Goal: Entertainment & Leisure: Consume media (video, audio)

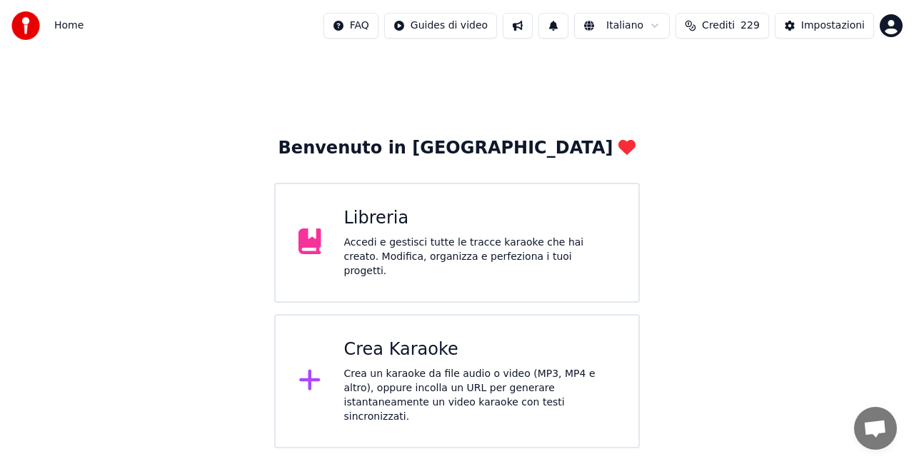
click at [476, 230] on div "Libreria" at bounding box center [480, 218] width 272 height 23
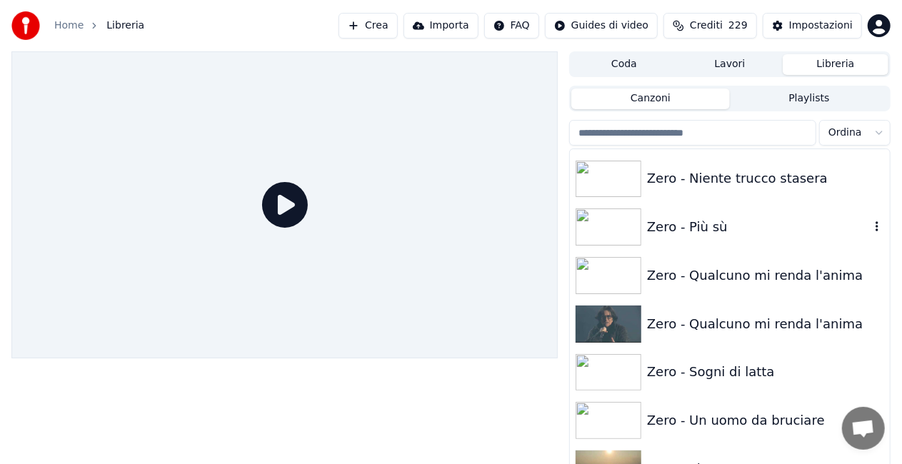
scroll to position [20346, 0]
click at [717, 219] on div "Zero - Più sù" at bounding box center [758, 226] width 223 height 20
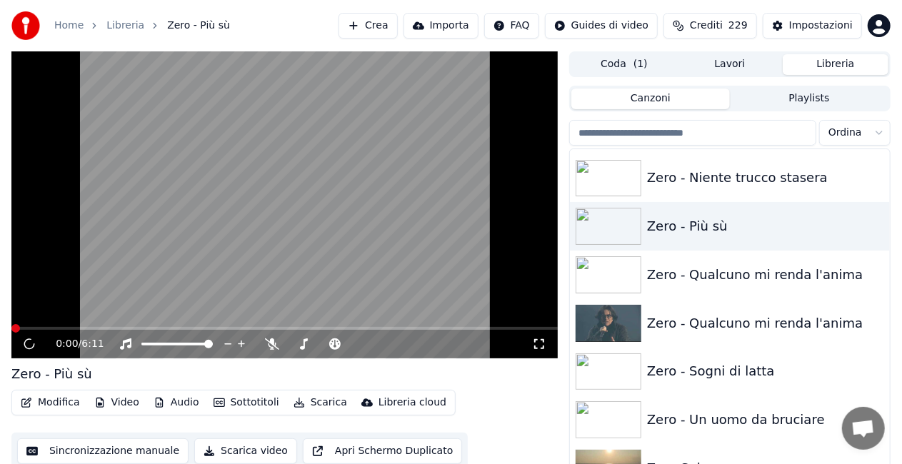
click at [543, 343] on icon at bounding box center [539, 344] width 14 height 11
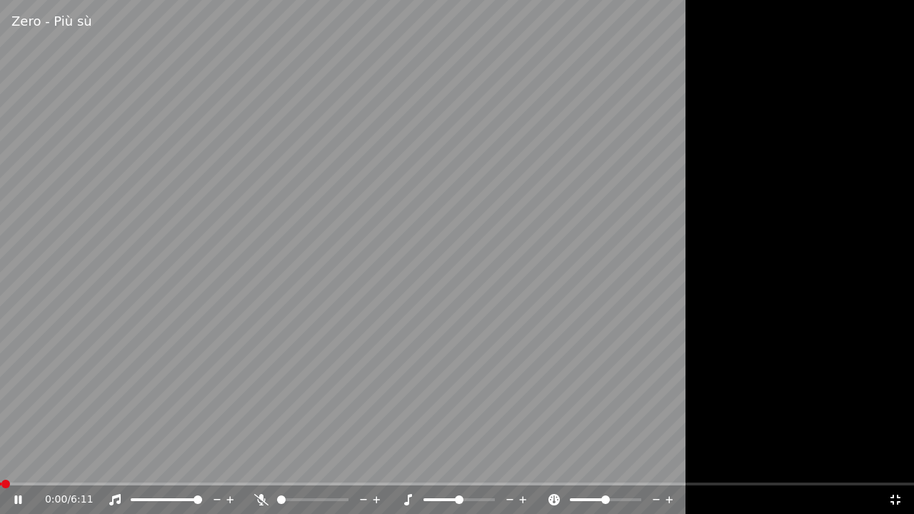
click at [890, 464] on icon at bounding box center [896, 499] width 14 height 11
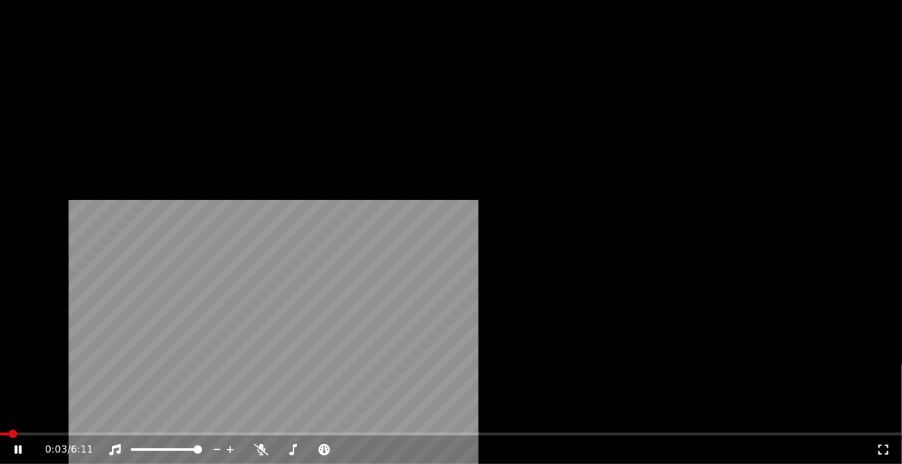
scroll to position [19846, 0]
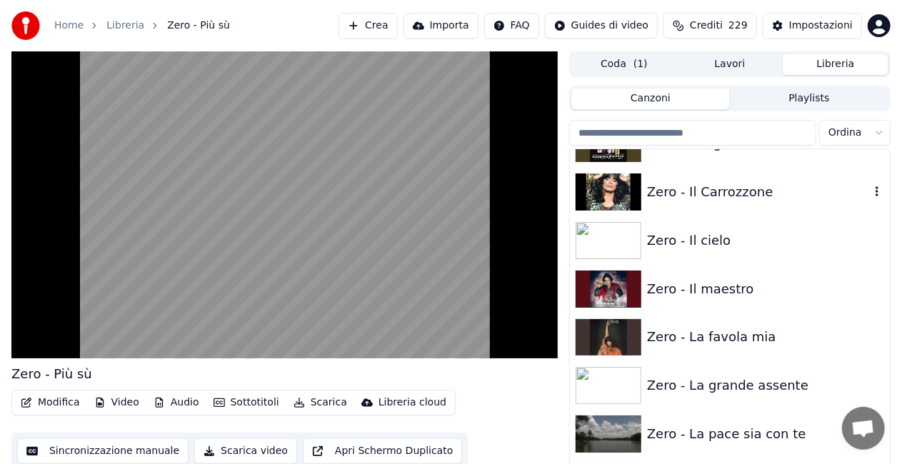
click at [714, 211] on div "Zero - Il Carrozzone" at bounding box center [730, 192] width 320 height 49
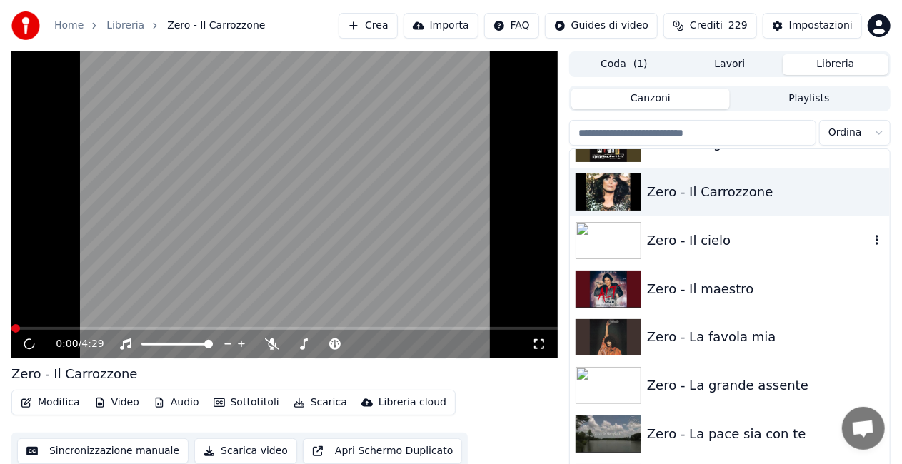
click at [712, 231] on div "Zero - Il cielo" at bounding box center [758, 241] width 223 height 20
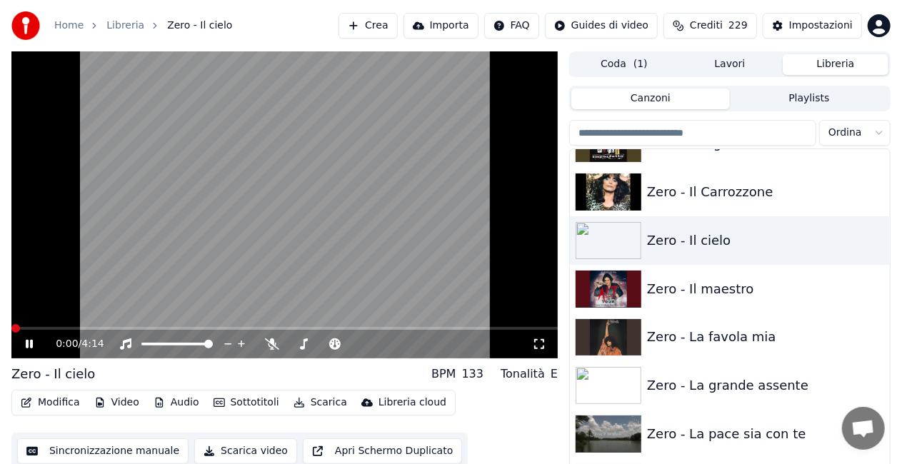
click at [535, 349] on icon at bounding box center [539, 344] width 10 height 10
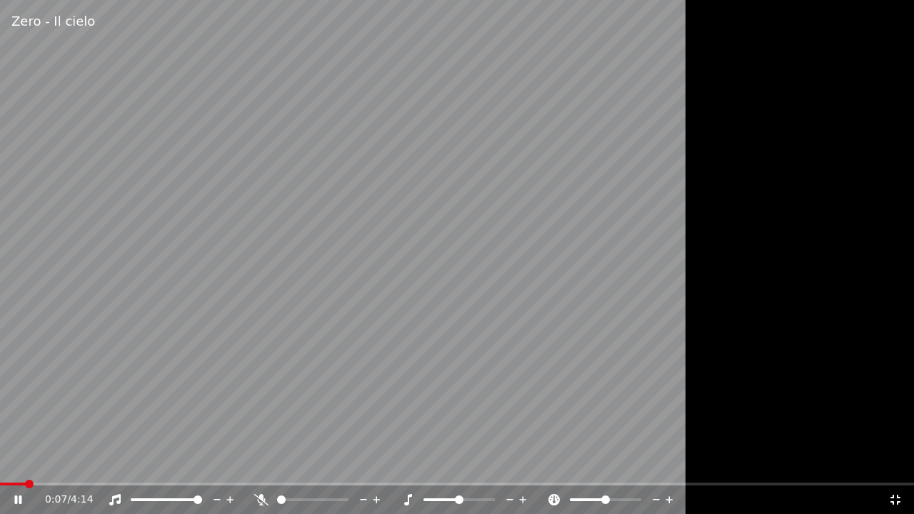
click at [15, 464] on icon at bounding box center [17, 500] width 7 height 9
click at [4, 464] on span at bounding box center [2, 484] width 4 height 3
click at [12, 464] on div "0:01 / 4:14" at bounding box center [457, 500] width 903 height 14
click at [13, 464] on icon at bounding box center [28, 499] width 34 height 11
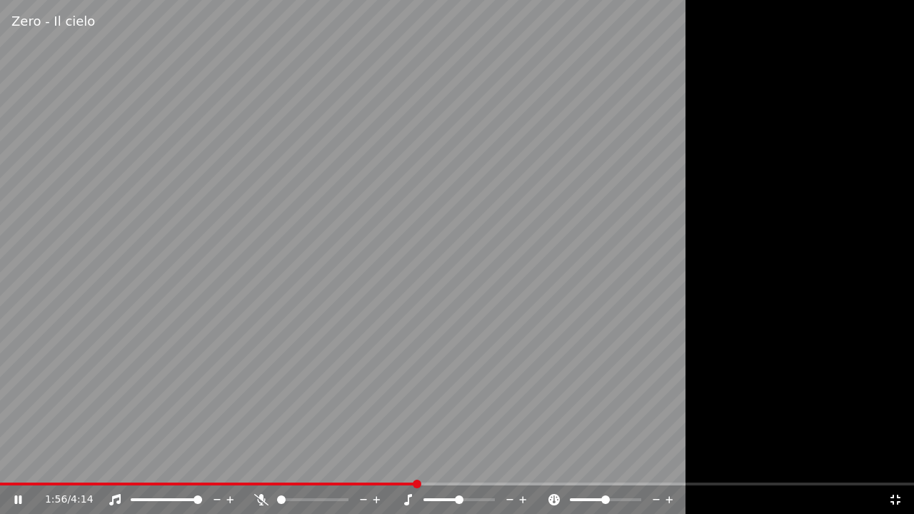
click at [6, 464] on div "1:56 / 4:14" at bounding box center [457, 500] width 914 height 29
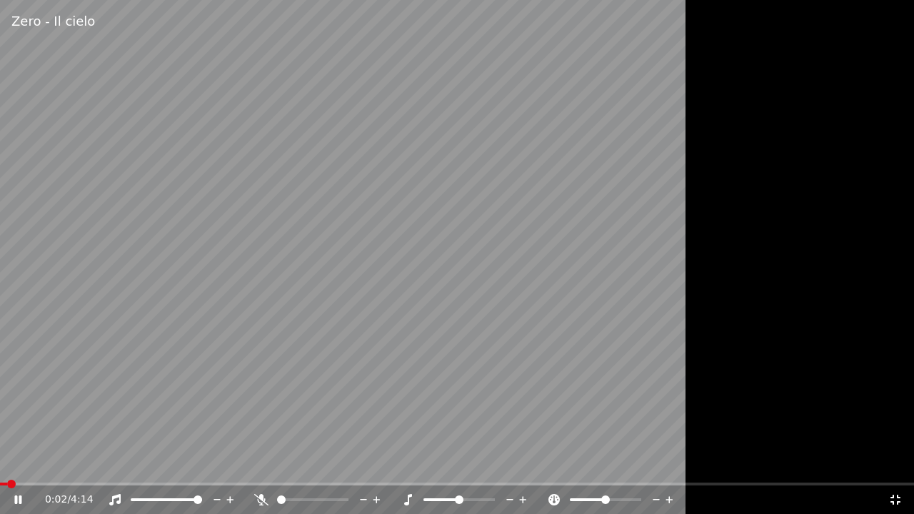
click at [6, 464] on span at bounding box center [3, 484] width 7 height 3
click at [159, 464] on span at bounding box center [145, 500] width 28 height 3
click at [163, 464] on span at bounding box center [163, 500] width 9 height 9
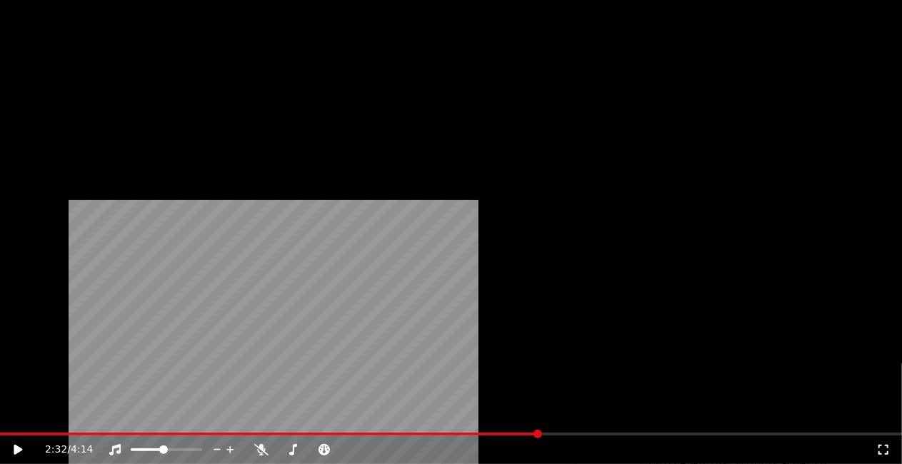
scroll to position [20203, 0]
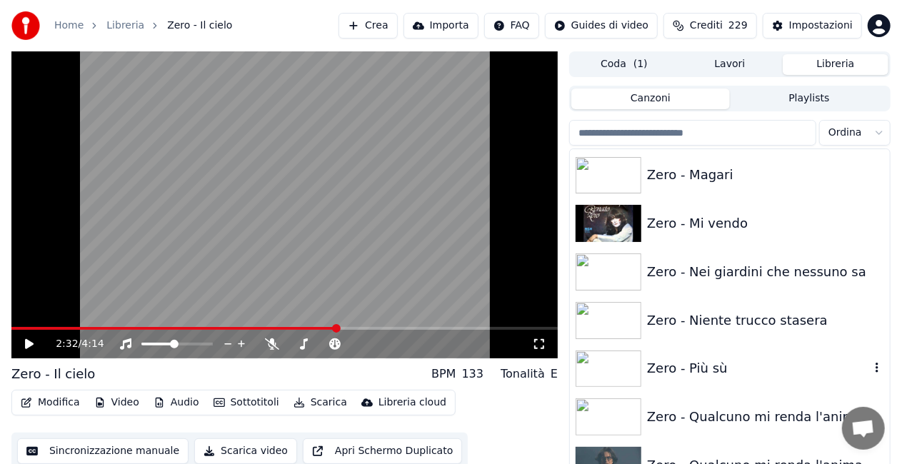
click at [726, 369] on div "Zero - Più sù" at bounding box center [758, 369] width 223 height 20
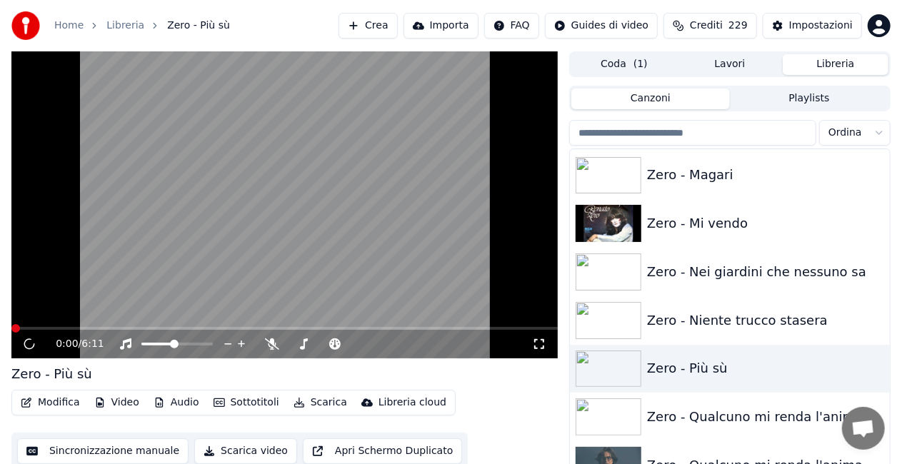
click at [536, 341] on icon at bounding box center [539, 344] width 10 height 10
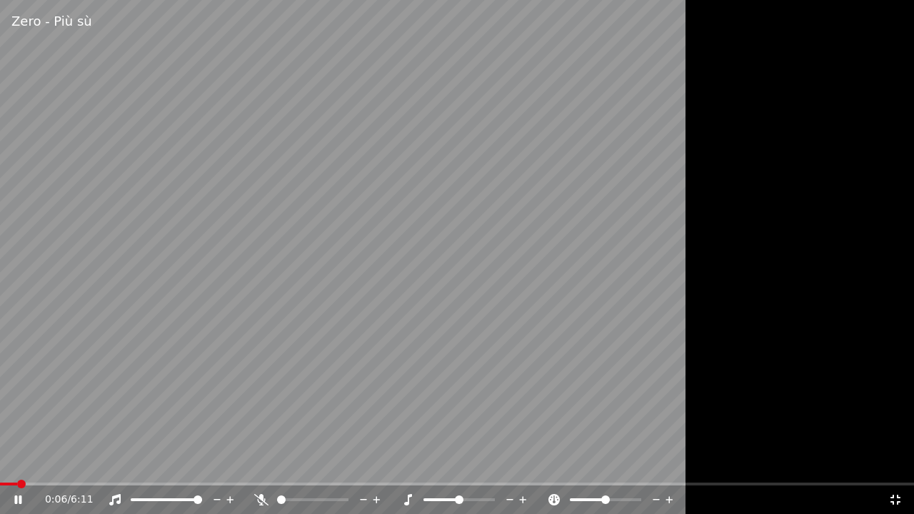
click at [202, 464] on span at bounding box center [198, 500] width 9 height 9
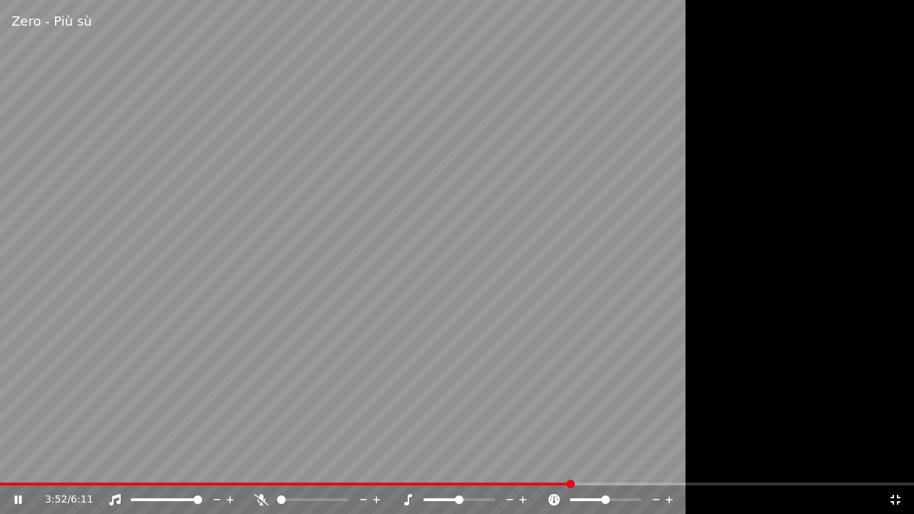
click at [896, 464] on icon at bounding box center [896, 499] width 14 height 11
